Goal: Task Accomplishment & Management: Use online tool/utility

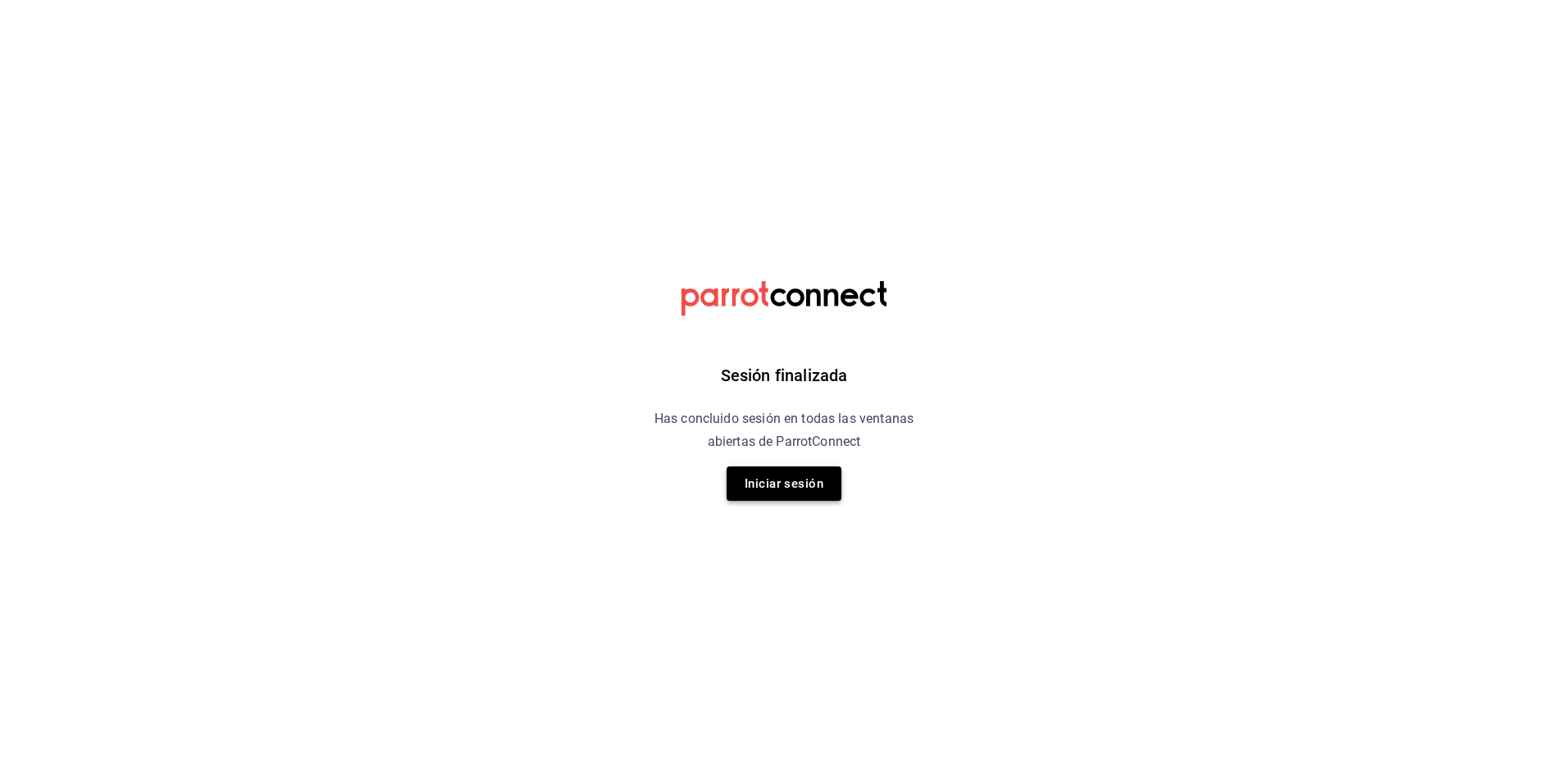
click at [807, 486] on button "Iniciar sesión" at bounding box center [784, 483] width 114 height 35
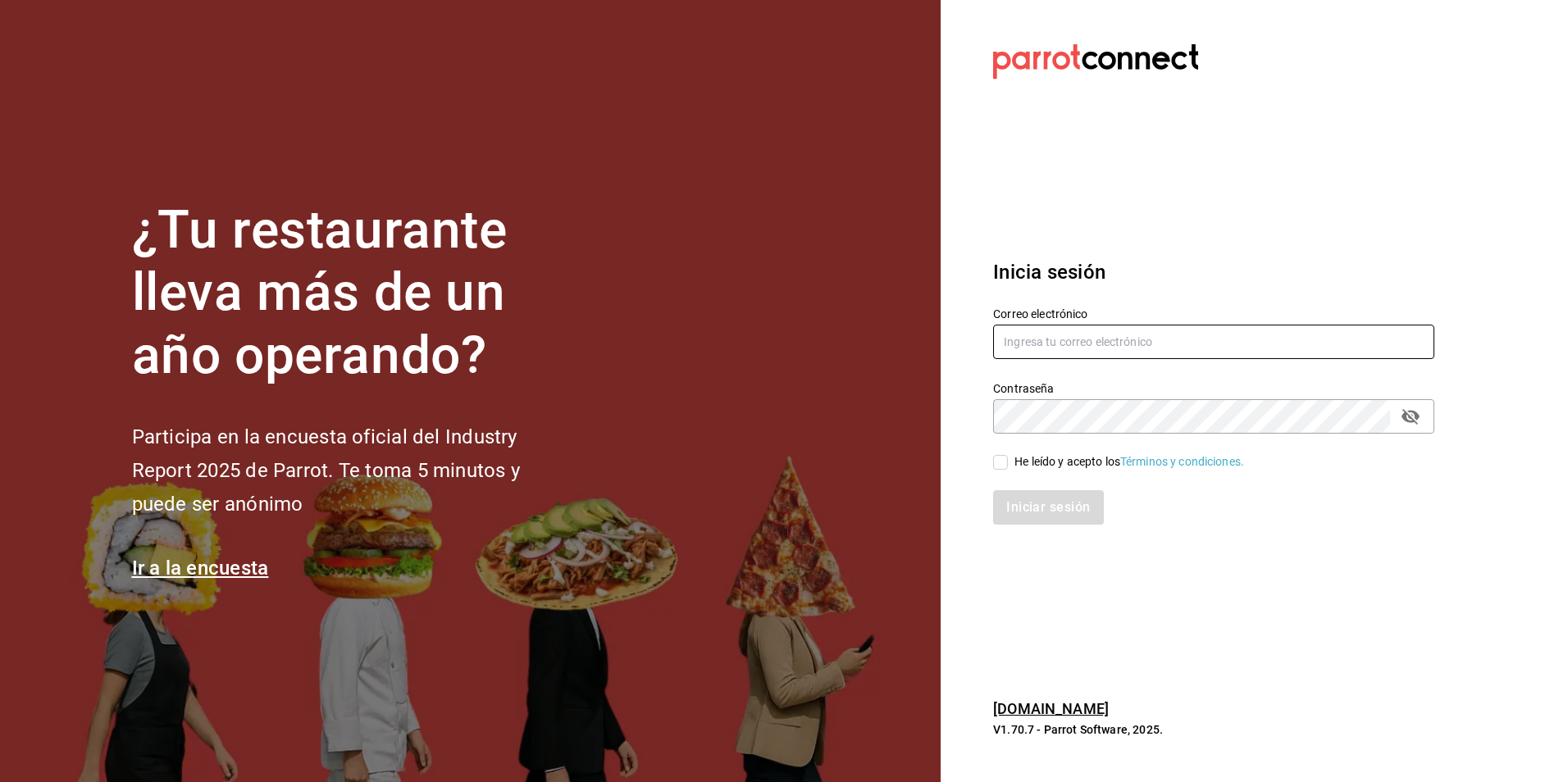
type input "botica@grupocosteno.com"
drag, startPoint x: 1001, startPoint y: 465, endPoint x: 1045, endPoint y: 496, distance: 53.8
click at [1001, 465] on input "He leído y acepto los Términos y condiciones." at bounding box center [1000, 462] width 15 height 15
checkbox input "true"
click at [1044, 501] on button "Iniciar sesión" at bounding box center [1048, 508] width 112 height 35
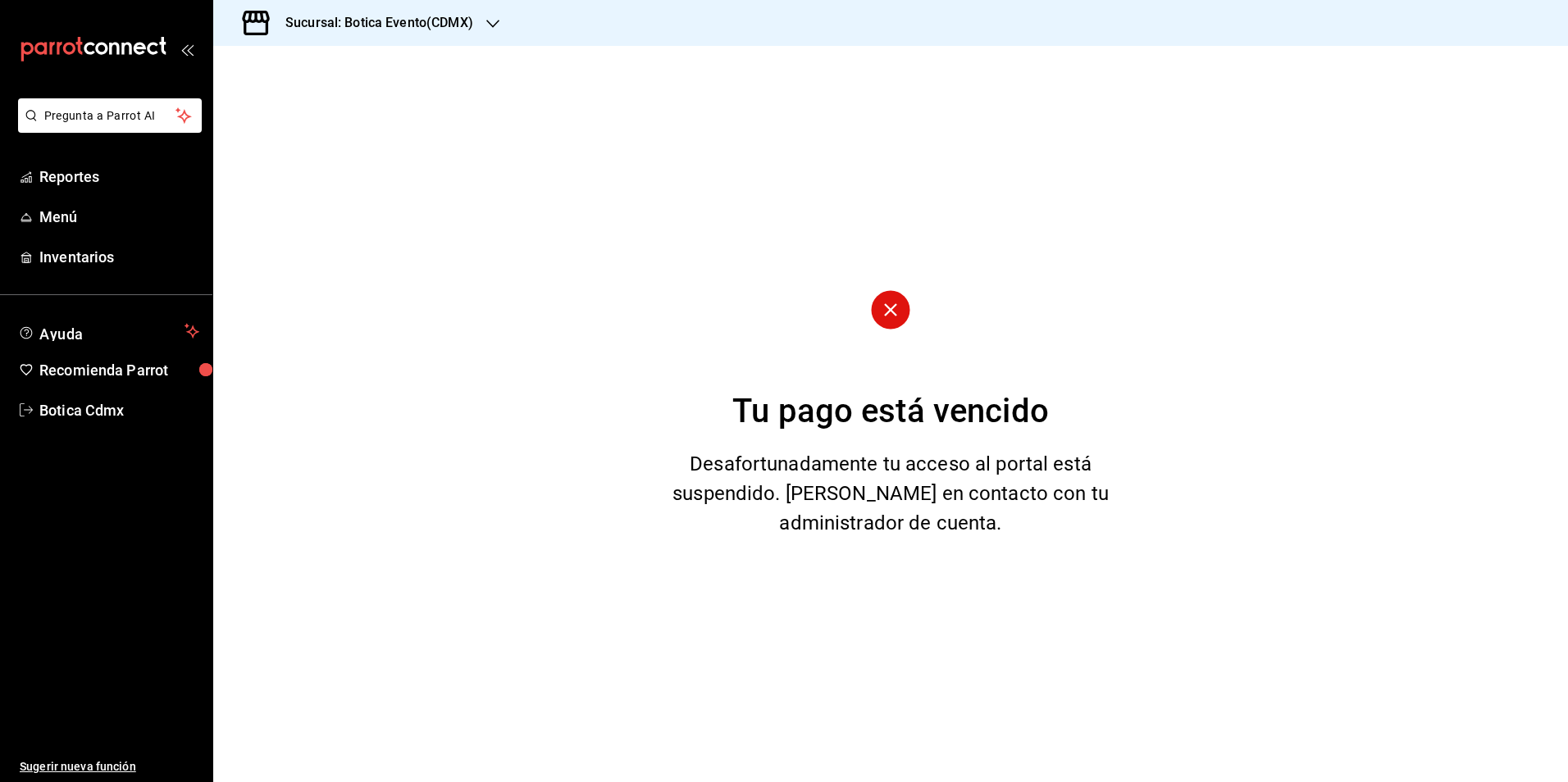
click at [428, 18] on h3 "Sucursal: Botica Evento(CDMX)" at bounding box center [373, 23] width 201 height 20
click at [329, 111] on div "Botica (CDMX)" at bounding box center [336, 107] width 220 height 17
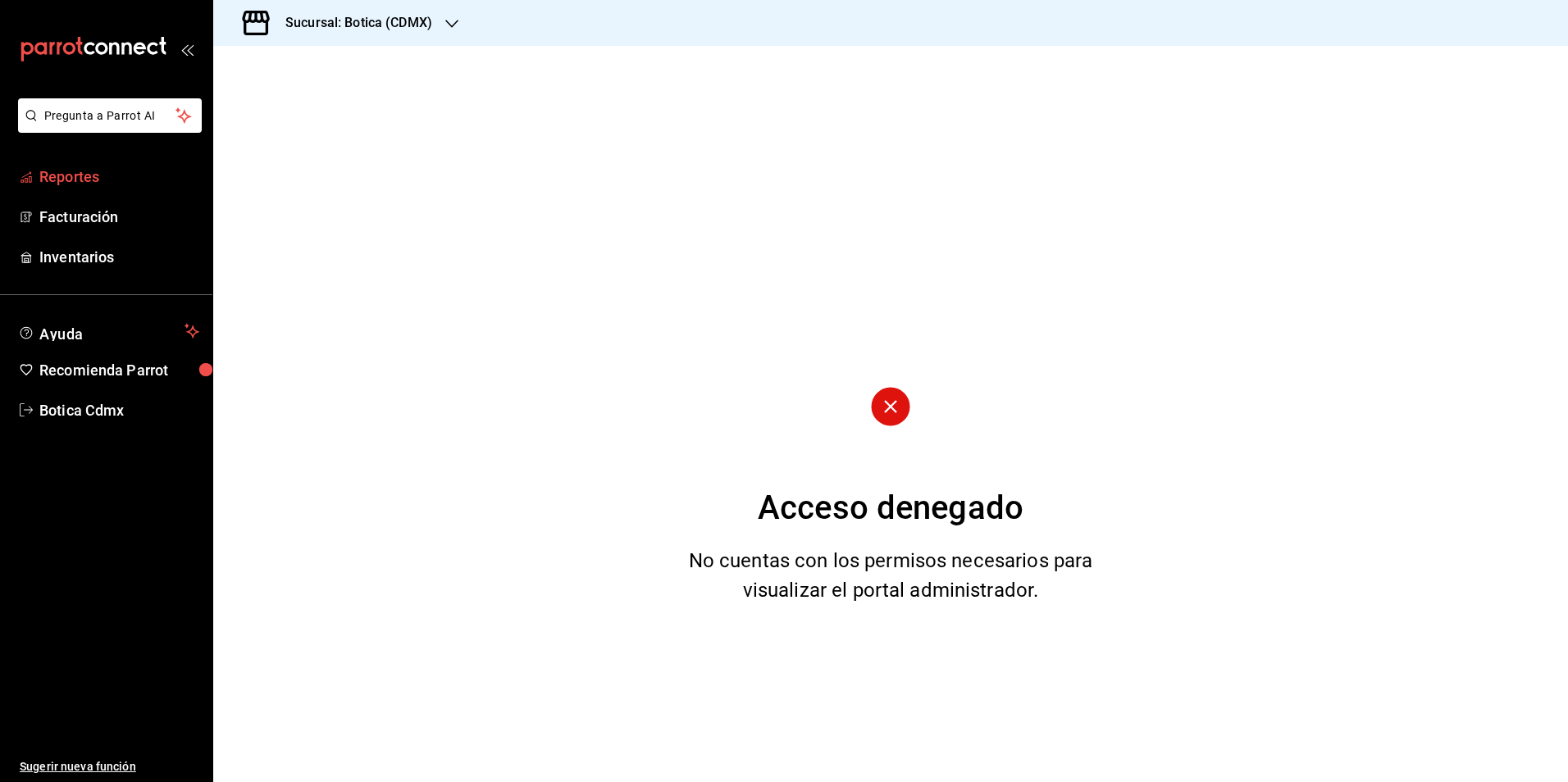
click at [96, 181] on span "Reportes" at bounding box center [119, 176] width 160 height 22
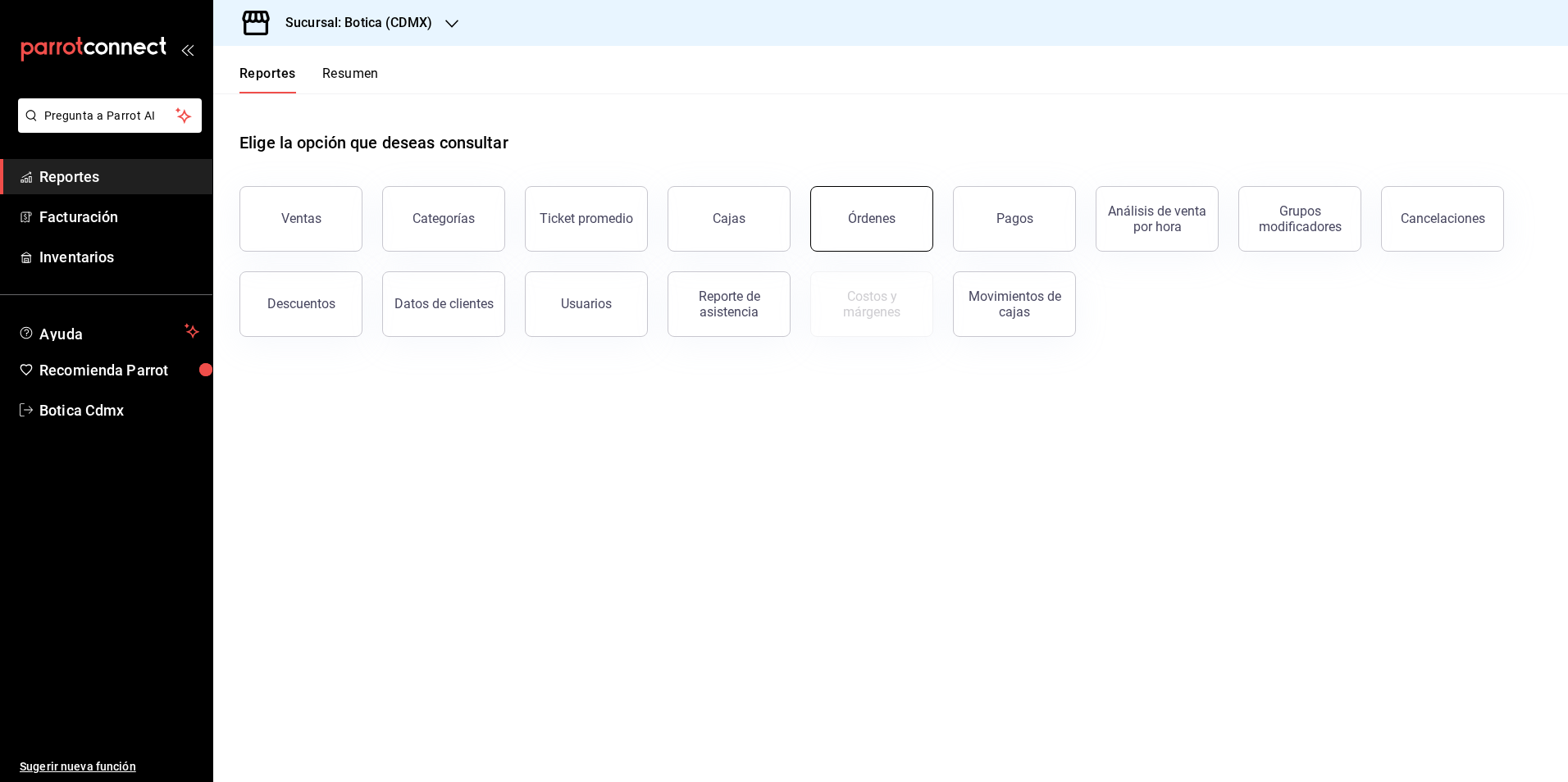
click at [894, 230] on button "Órdenes" at bounding box center [872, 218] width 123 height 65
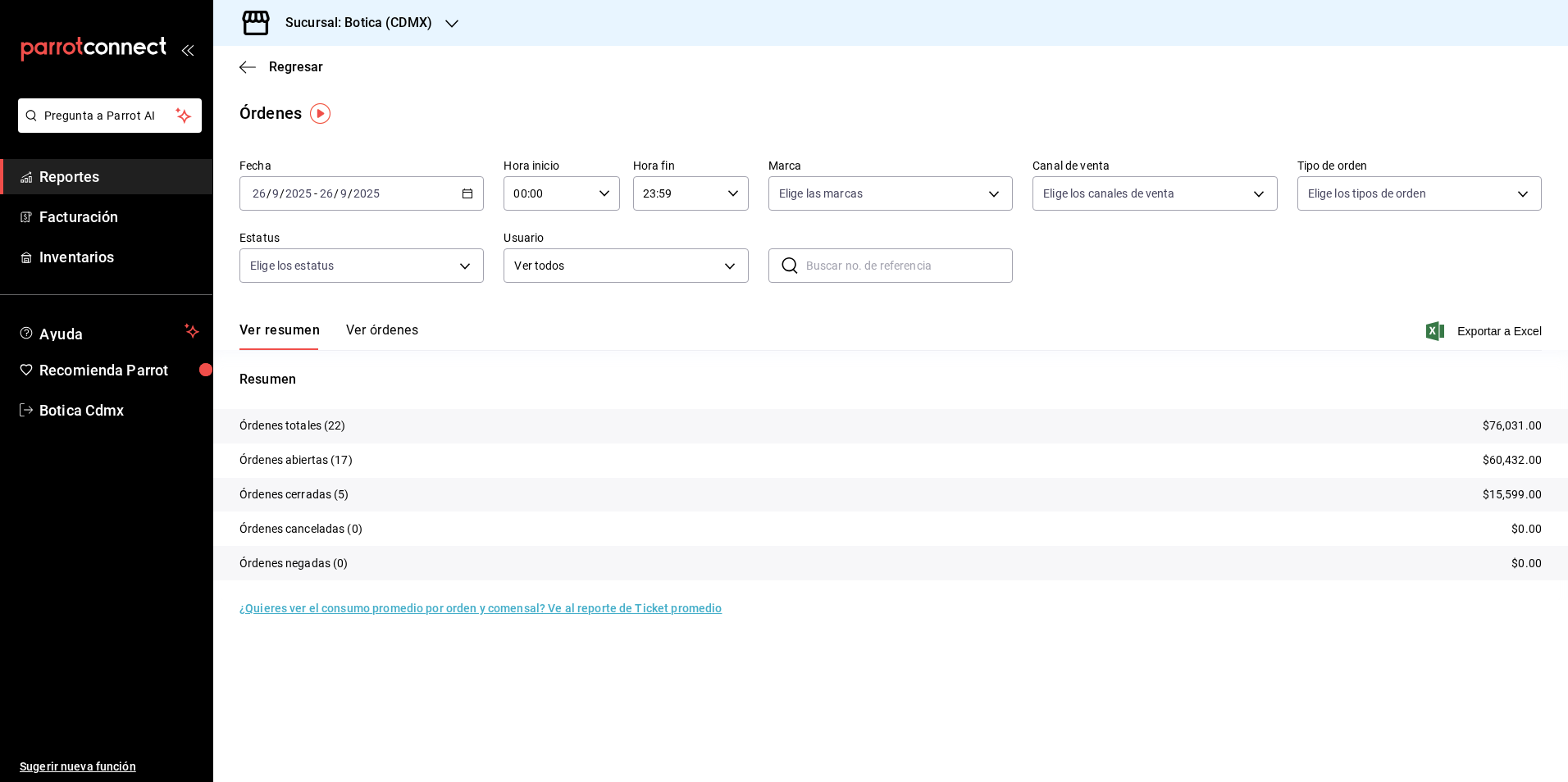
click at [536, 180] on input "00:00" at bounding box center [547, 193] width 88 height 33
click at [539, 315] on span "02" at bounding box center [532, 314] width 32 height 13
type input "02:00"
